Goal: Browse casually

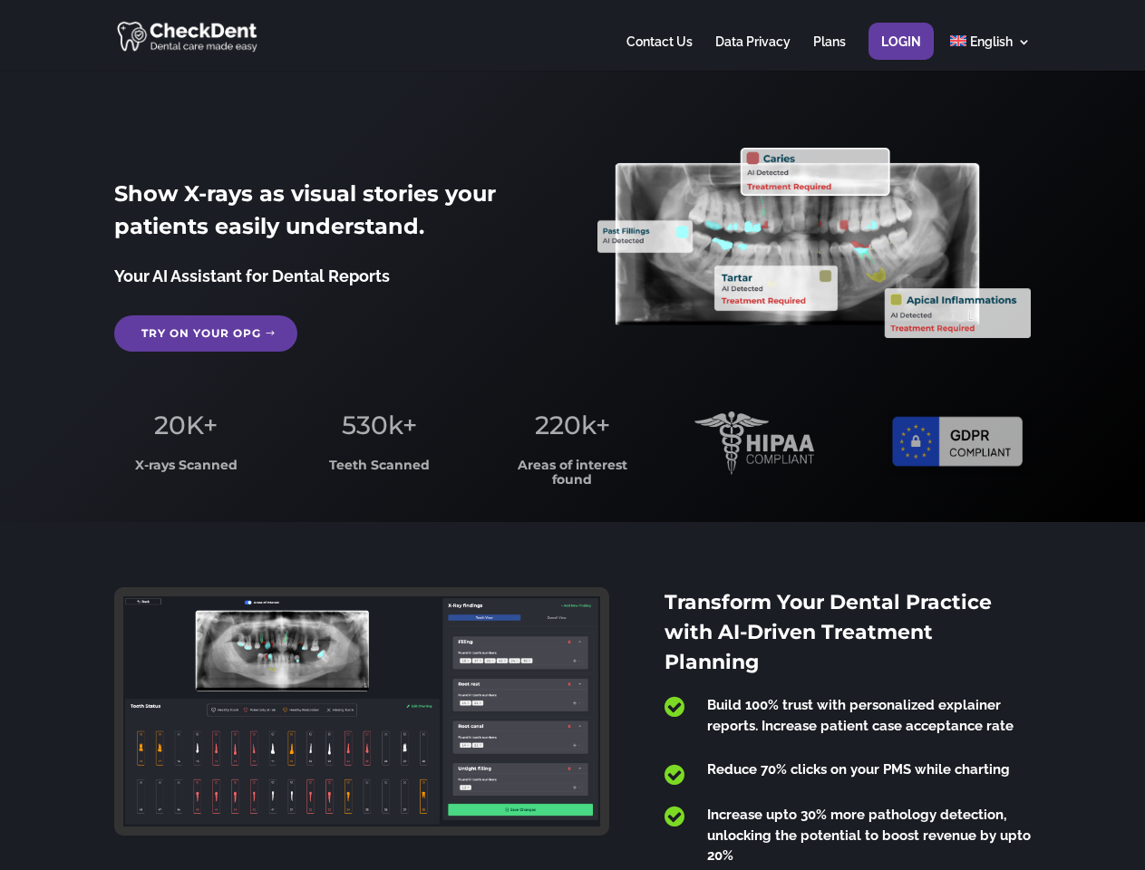
click at [572, 435] on span "220k+" at bounding box center [572, 425] width 75 height 31
click at [572, 35] on div at bounding box center [571, 35] width 915 height 71
click at [572, 435] on span "220k+" at bounding box center [572, 425] width 75 height 31
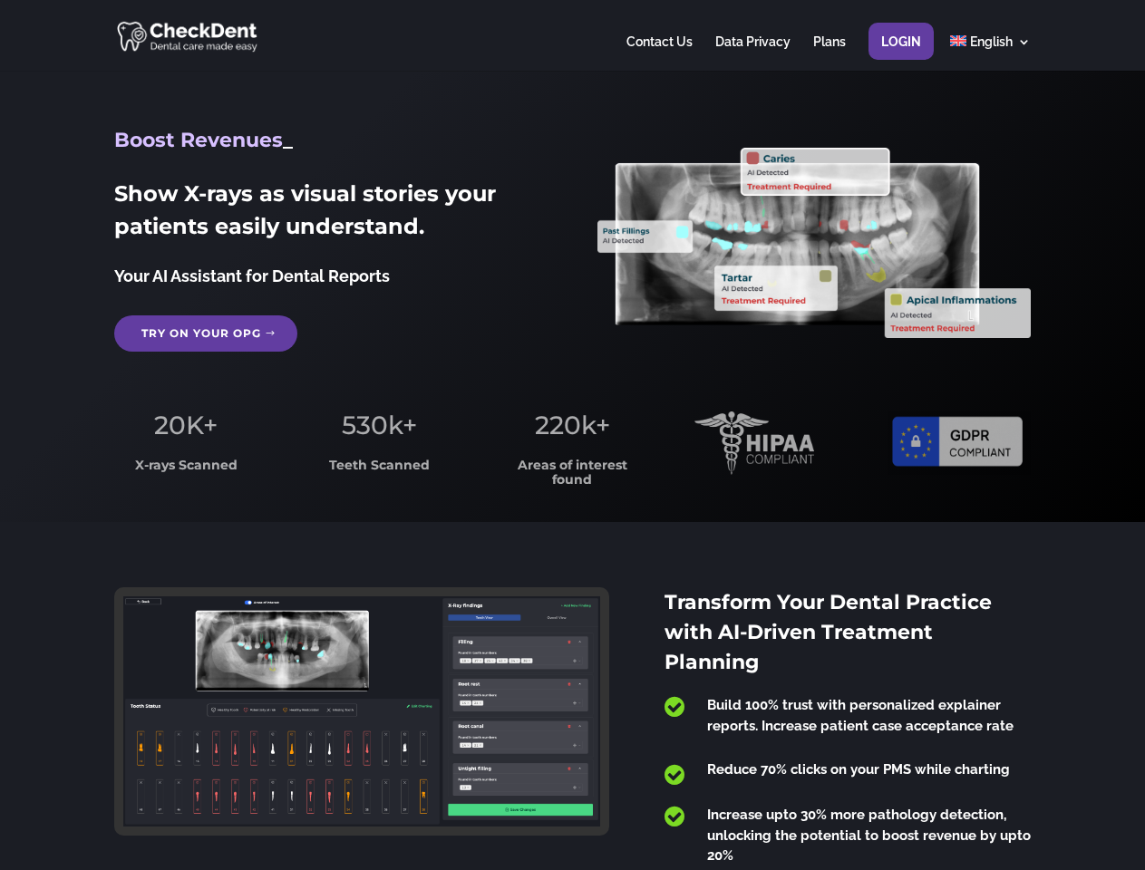
click at [572, 35] on div at bounding box center [571, 35] width 915 height 71
